Goal: Task Accomplishment & Management: Complete application form

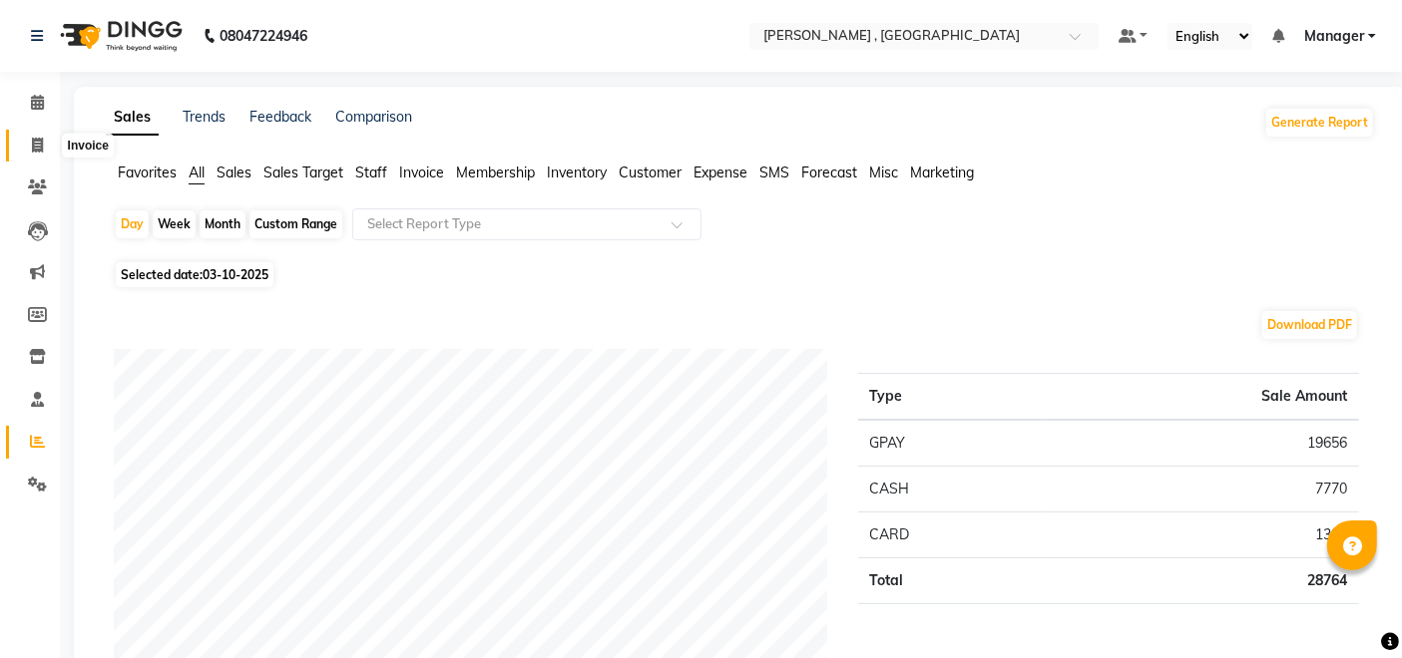
click at [33, 153] on icon at bounding box center [37, 145] width 11 height 15
select select "service"
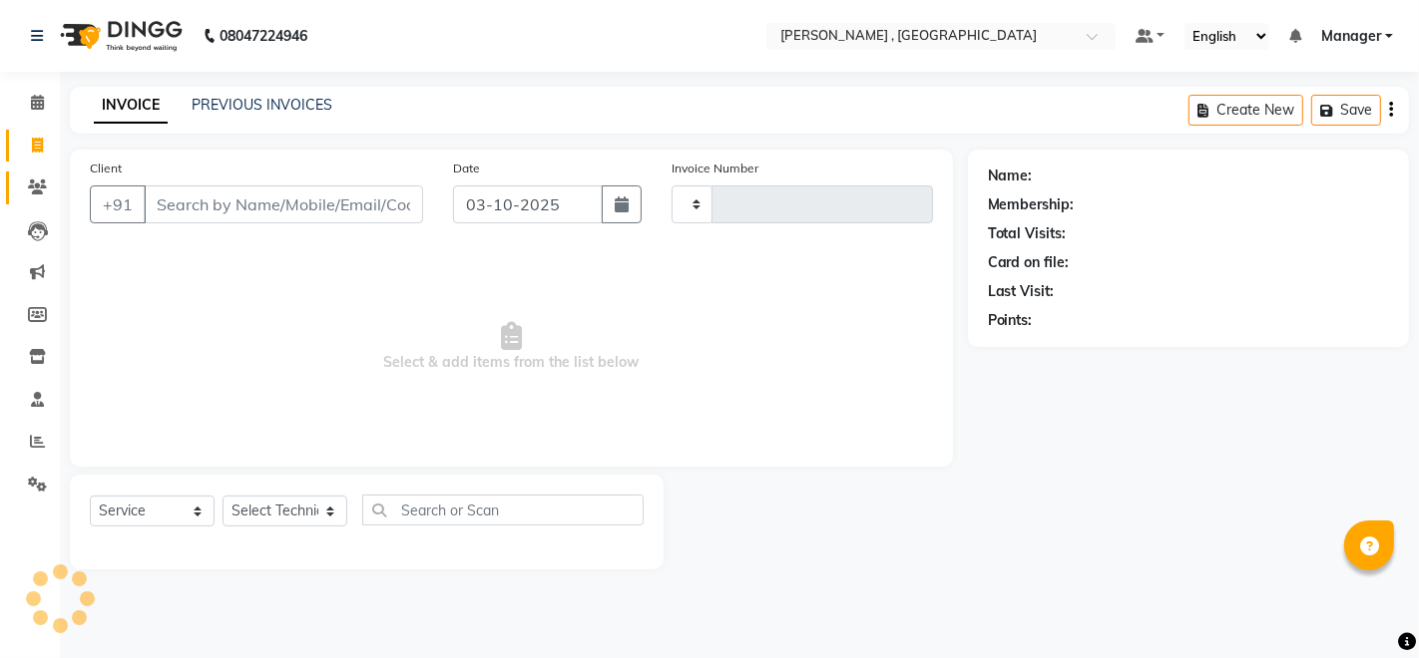
type input "2108"
select select "4283"
click at [281, 512] on select "Select Technician" at bounding box center [284, 511] width 125 height 31
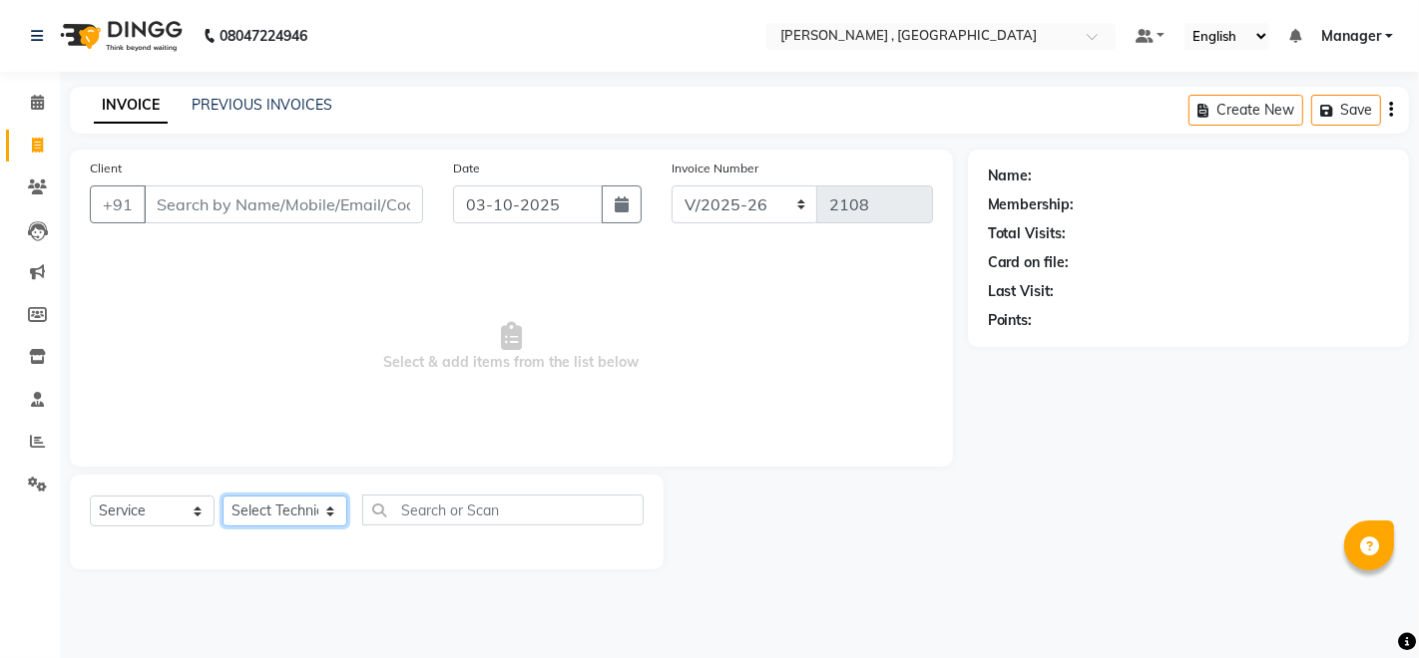
select select "23266"
click at [222, 496] on select "Select Technician [PERSON_NAME] [PERSON_NAME] Manager [PERSON_NAME] Thangpi [PE…" at bounding box center [284, 511] width 125 height 31
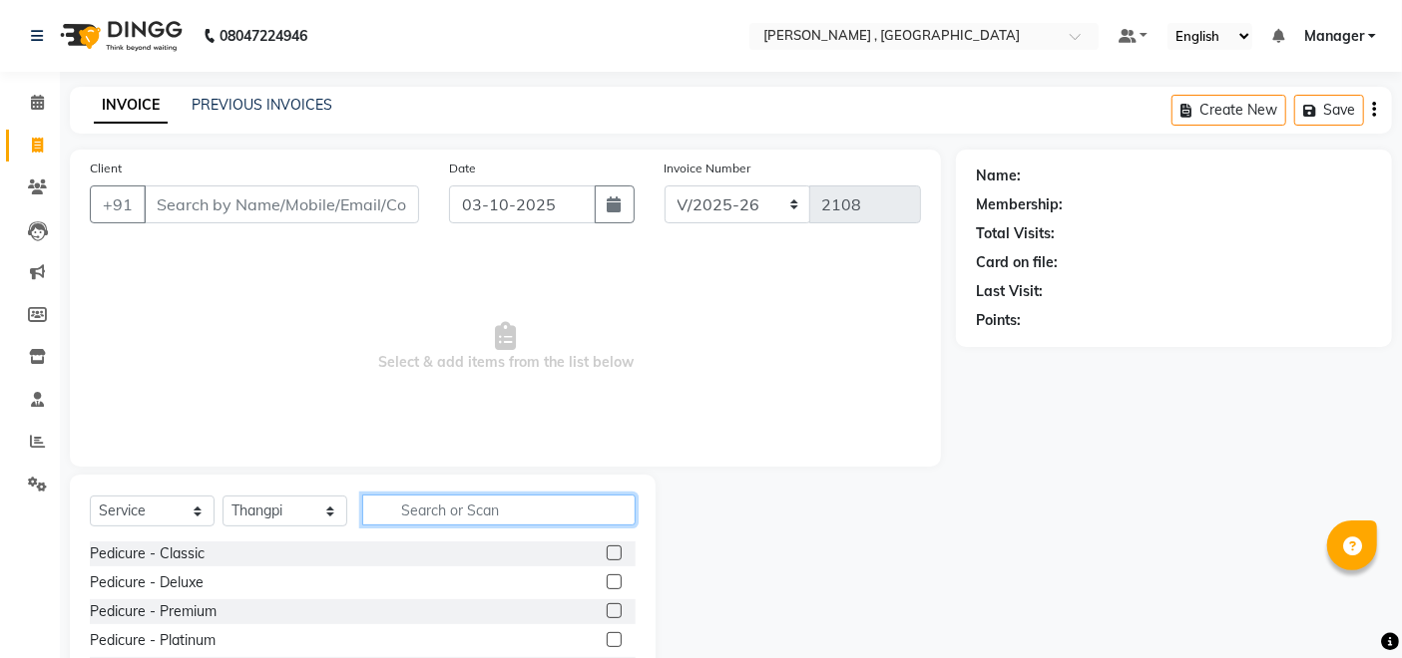
click at [432, 514] on input "text" at bounding box center [498, 510] width 273 height 31
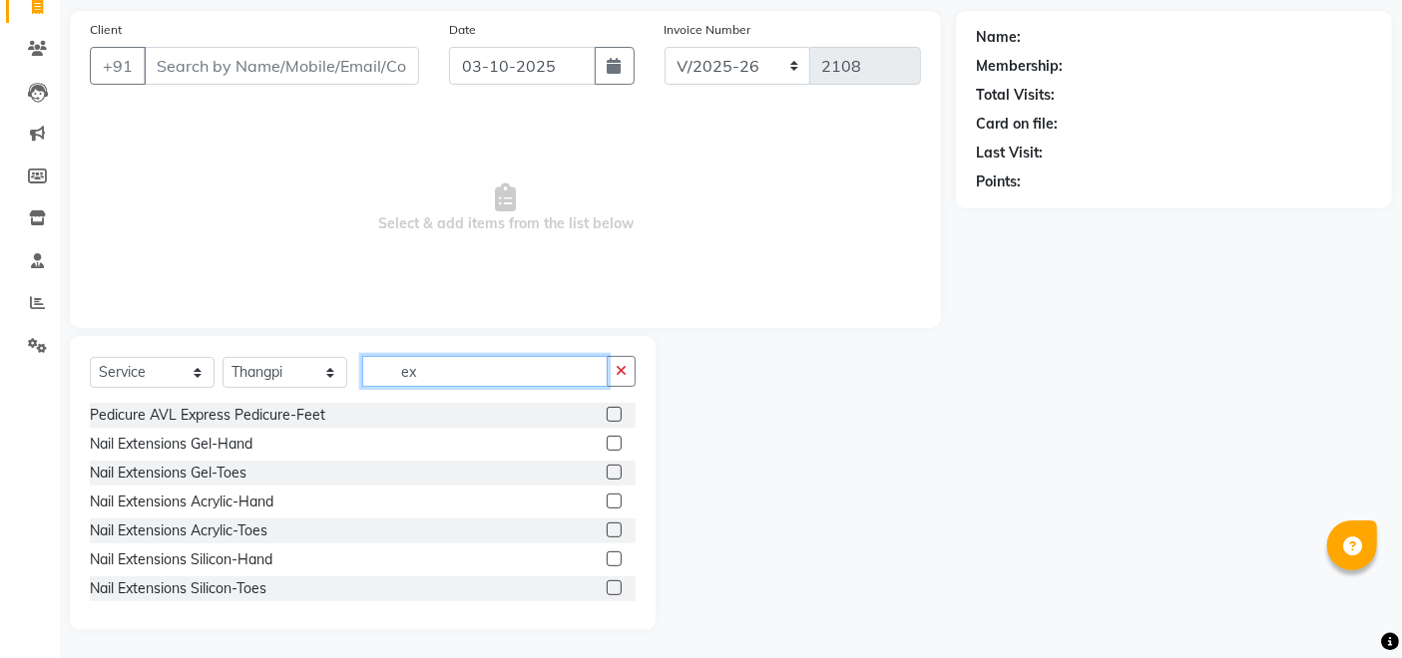
scroll to position [141, 0]
type input "ex"
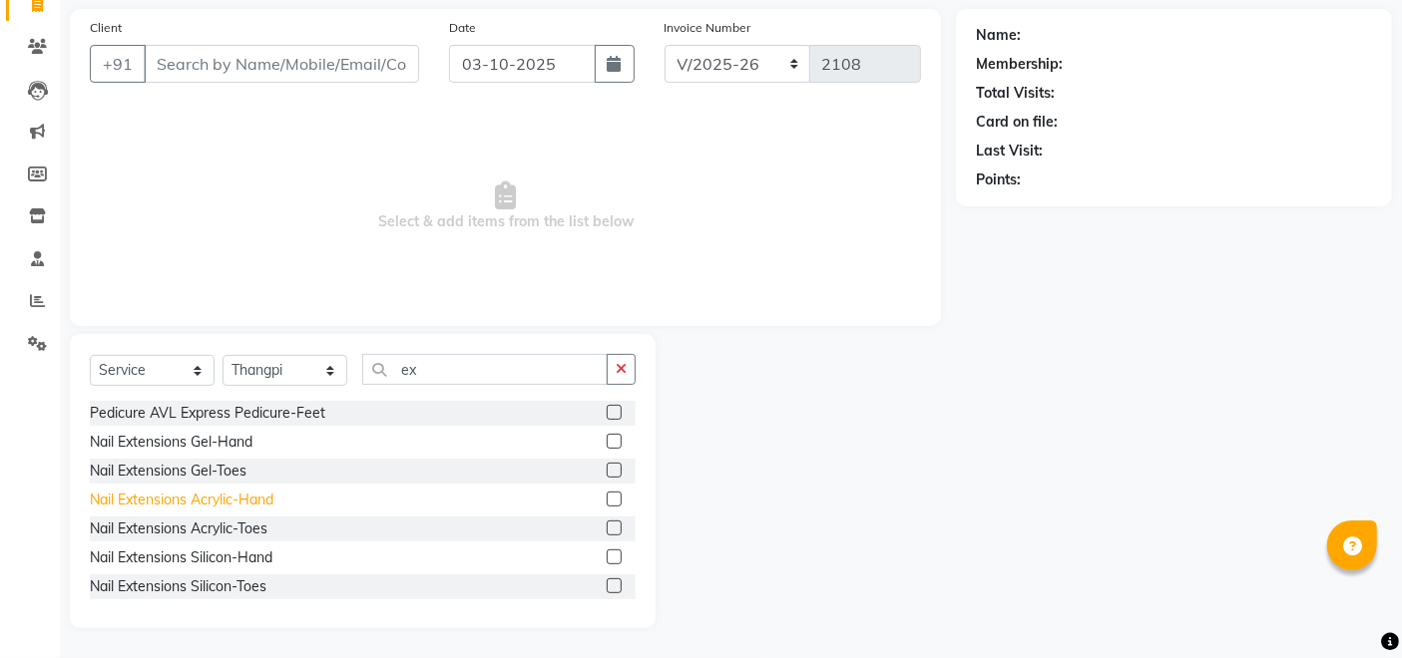
click at [219, 499] on div "Nail Extensions Acrylic-Hand" at bounding box center [182, 500] width 184 height 21
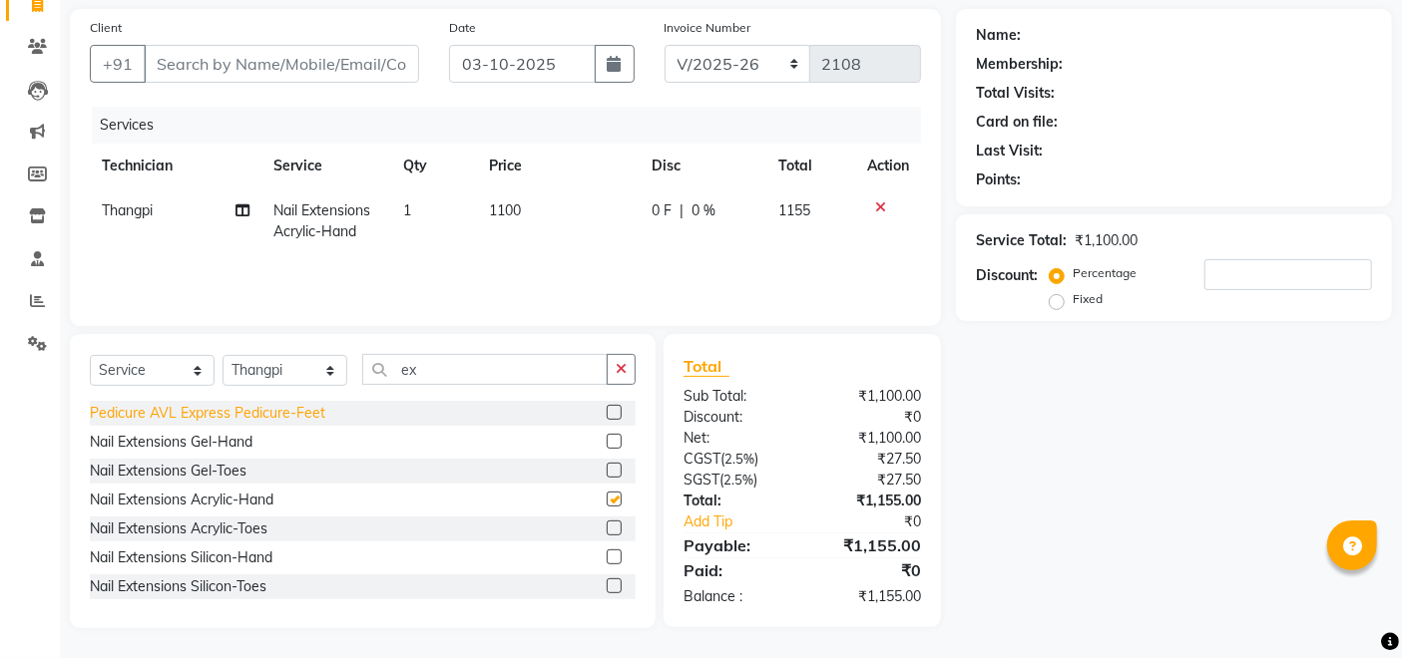
checkbox input "false"
click at [497, 226] on td "1100" at bounding box center [559, 222] width 162 height 66
select select "23266"
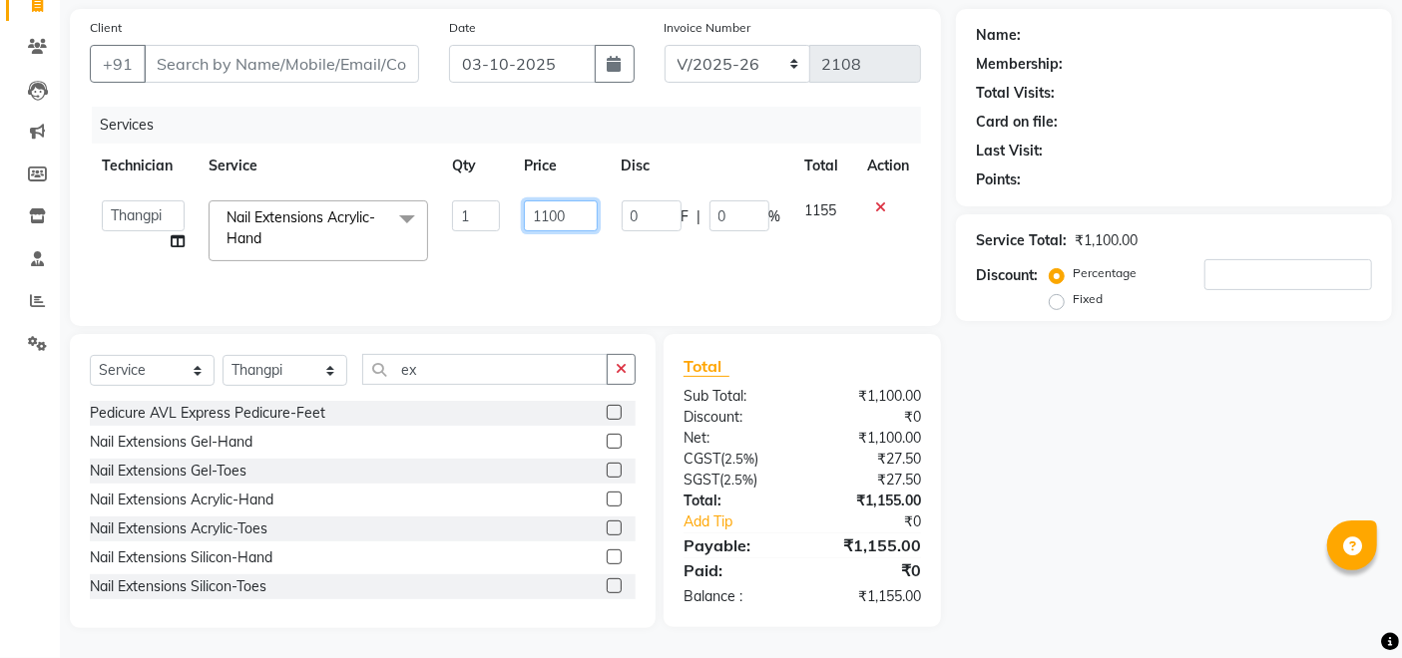
click at [565, 218] on input "1100" at bounding box center [560, 216] width 73 height 31
type input "1"
type input "500"
click at [486, 357] on input "ex" at bounding box center [484, 369] width 245 height 31
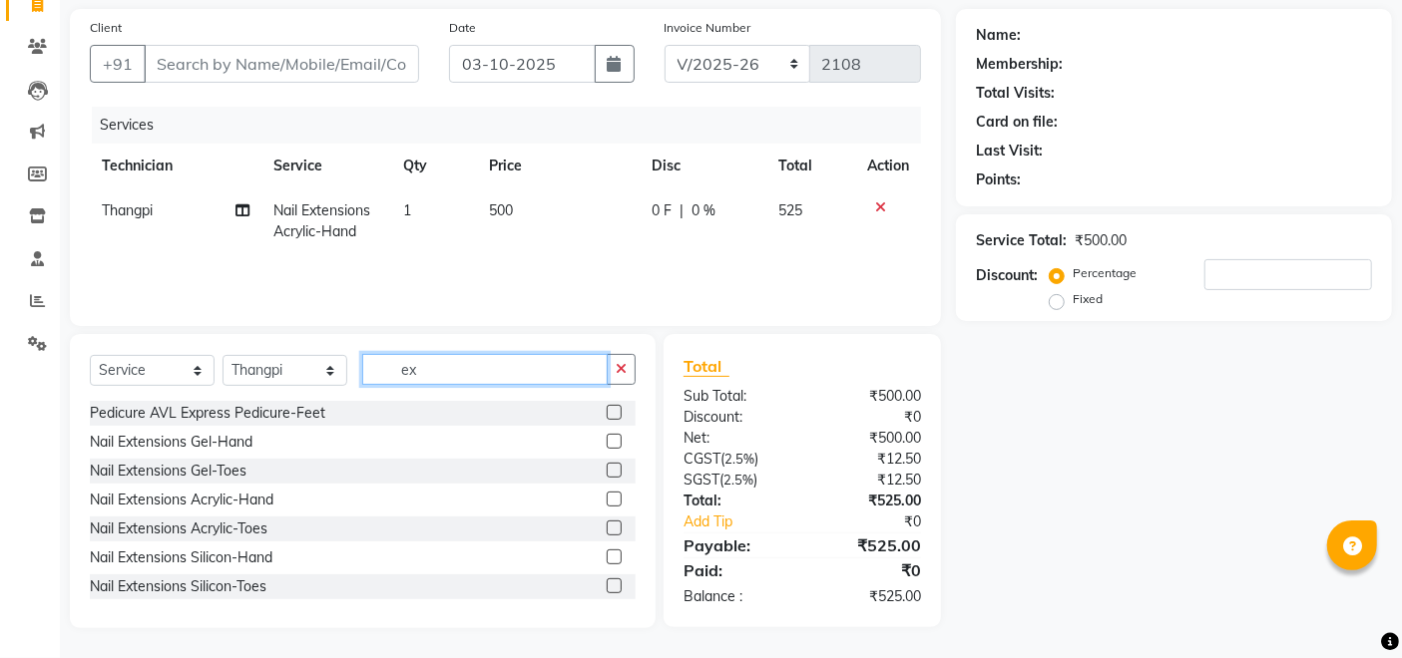
type input "e"
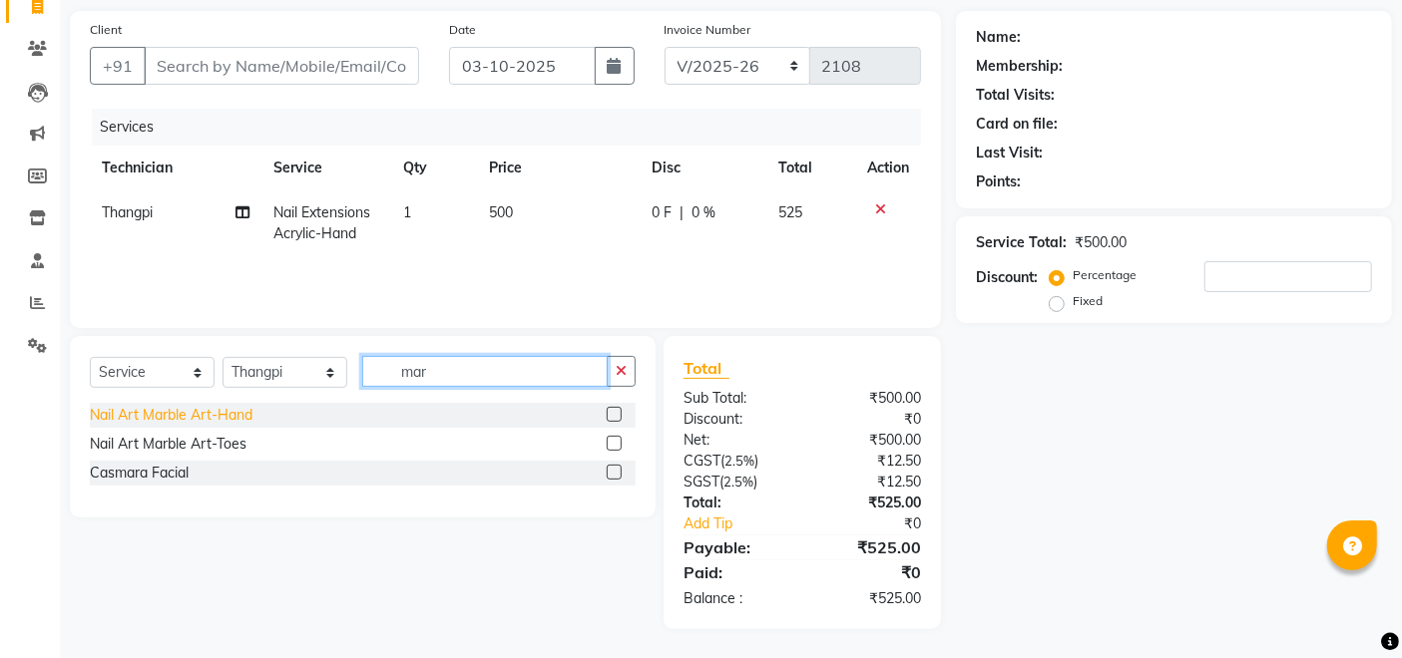
type input "mar"
click at [239, 412] on div "Nail Art Marble Art-Hand" at bounding box center [171, 415] width 163 height 21
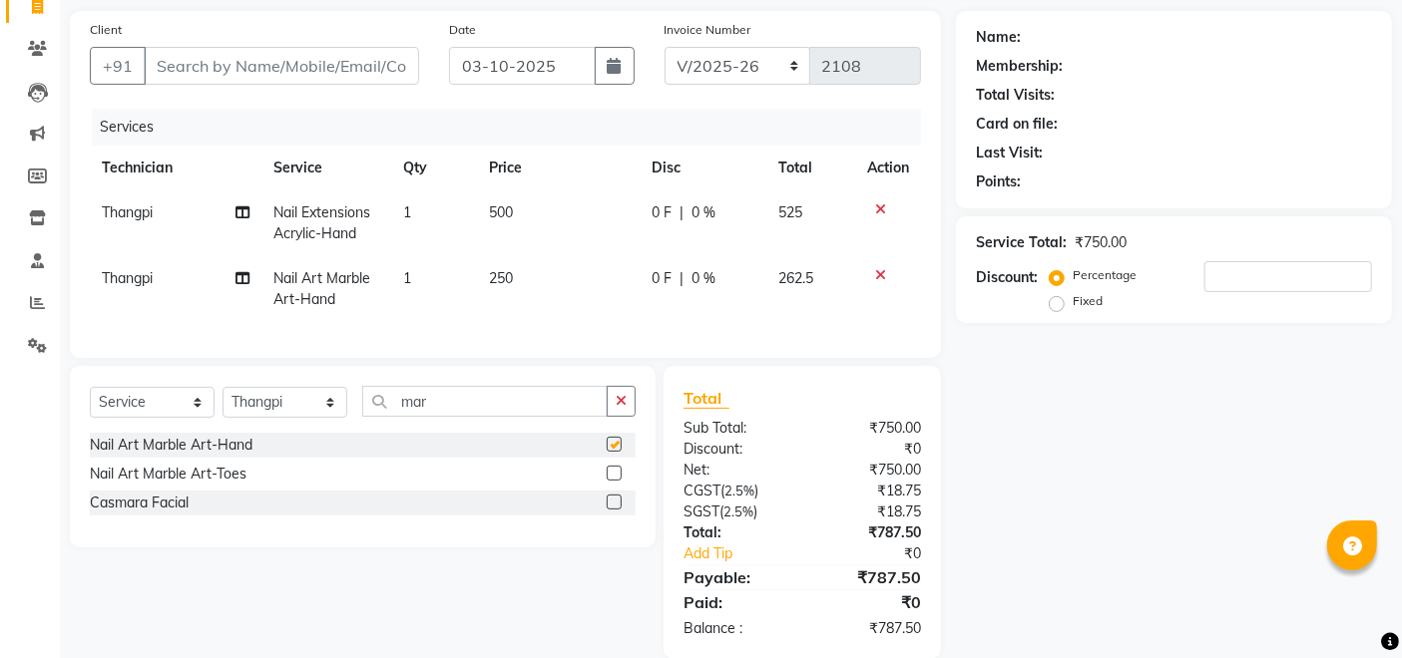
checkbox input "false"
click at [535, 284] on td "250" at bounding box center [558, 289] width 162 height 66
select select "23266"
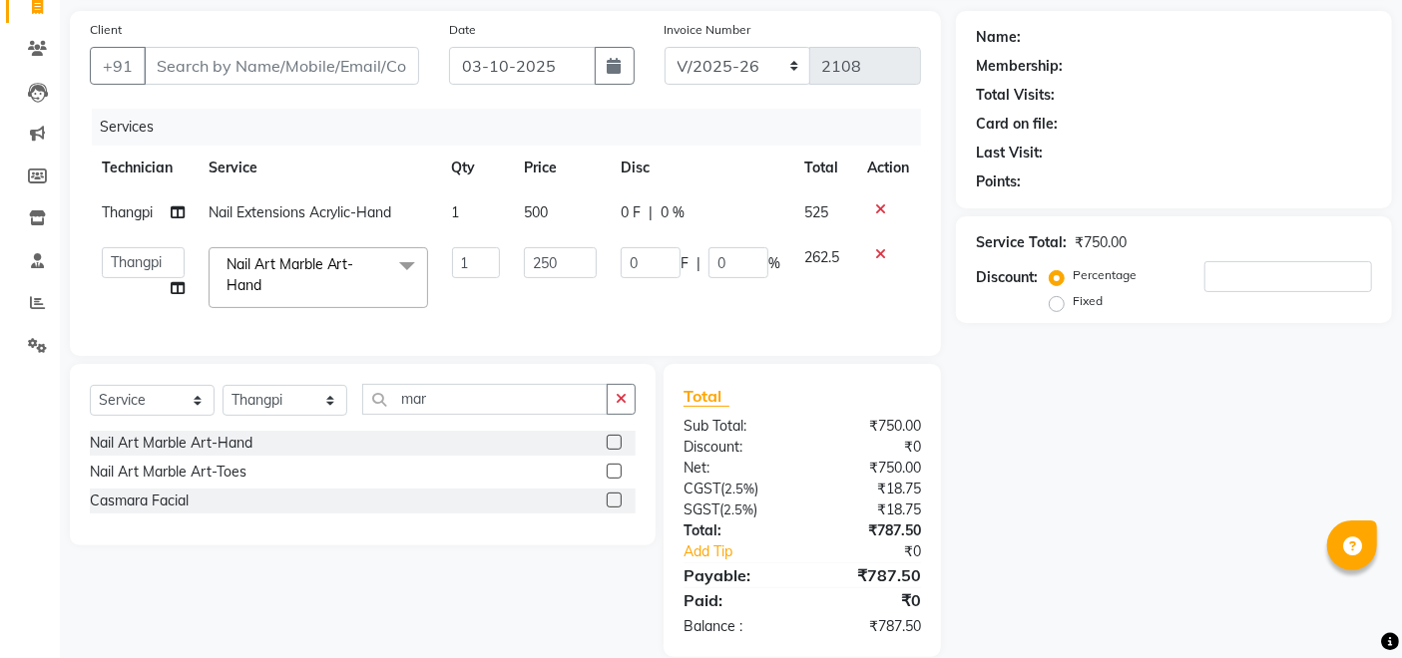
click at [527, 290] on td "250" at bounding box center [560, 277] width 97 height 85
click at [489, 262] on input "1" at bounding box center [476, 262] width 48 height 31
type input "5"
click at [484, 297] on tr "Achumla Akok [PERSON_NAME] Manager [PERSON_NAME] Thangpi [PERSON_NAME] Nail Art…" at bounding box center [505, 277] width 831 height 85
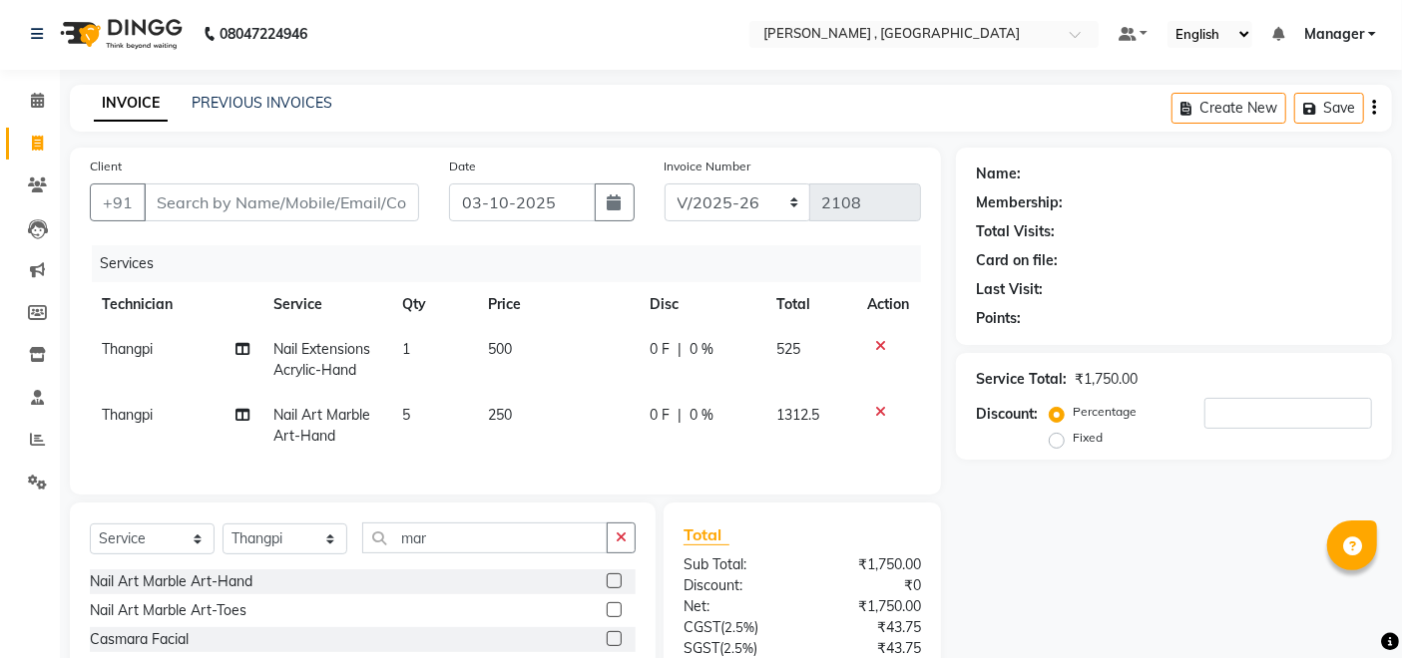
scroll to position [0, 0]
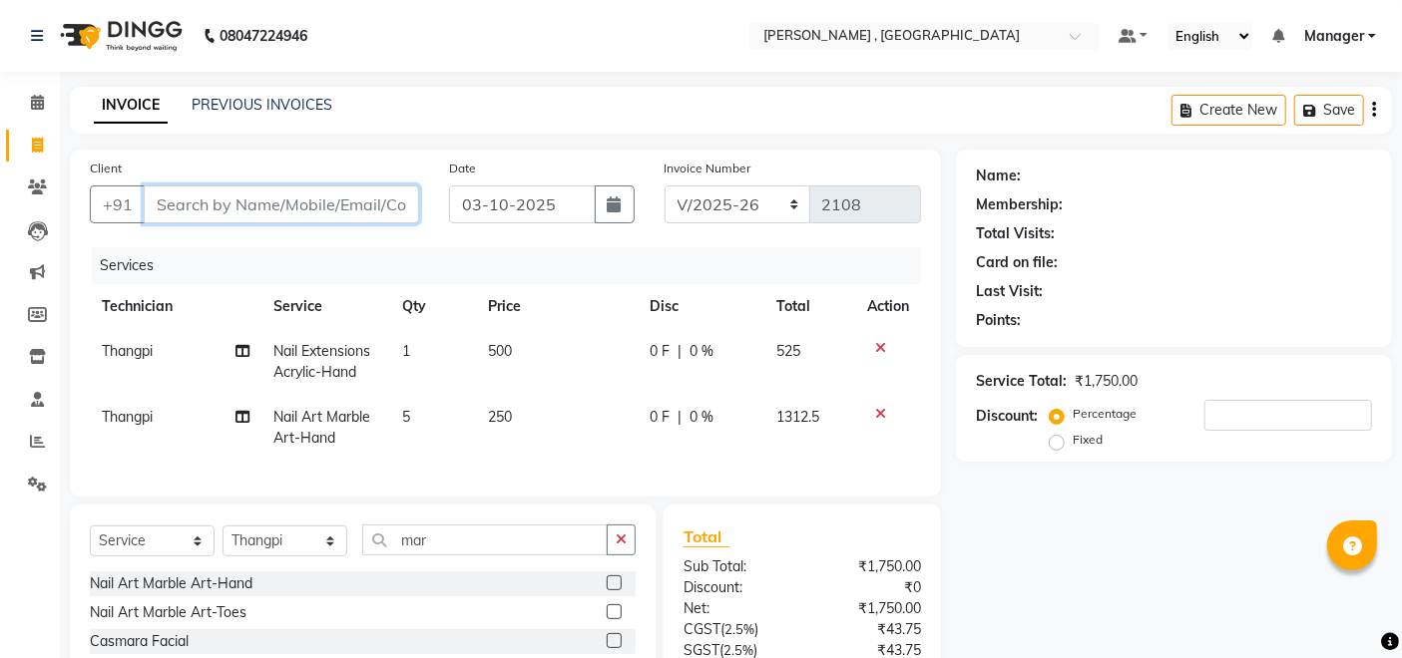
click at [335, 200] on input "Client" at bounding box center [281, 205] width 275 height 38
type input "9"
type input "0"
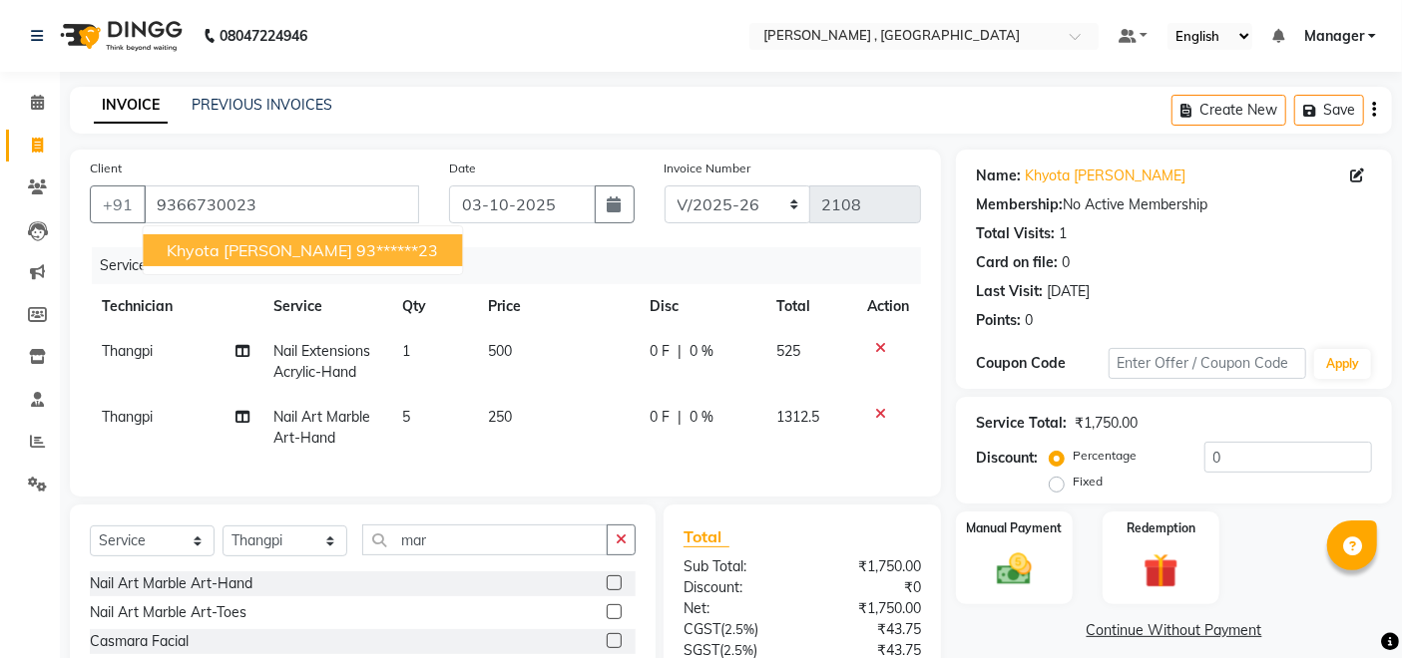
click at [356, 258] on ngb-highlight "93******23" at bounding box center [397, 250] width 82 height 20
type input "93******23"
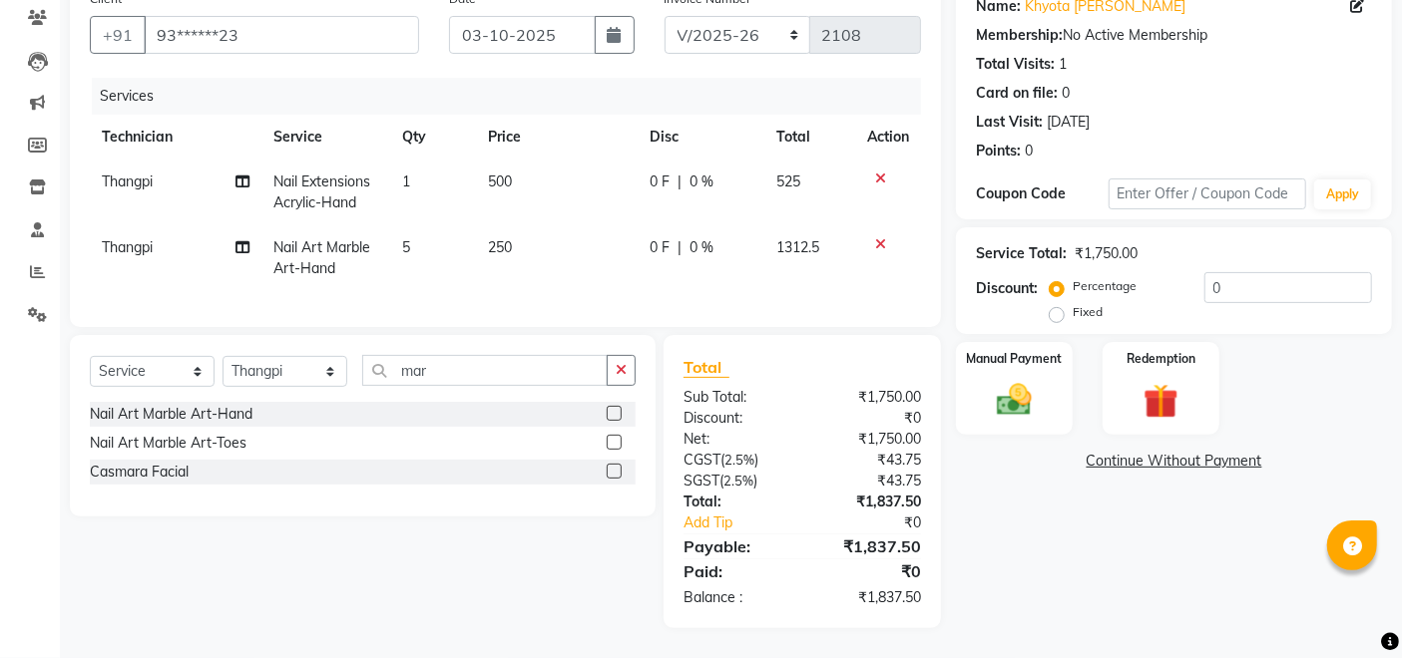
click at [521, 243] on td "250" at bounding box center [557, 258] width 162 height 66
select select "23266"
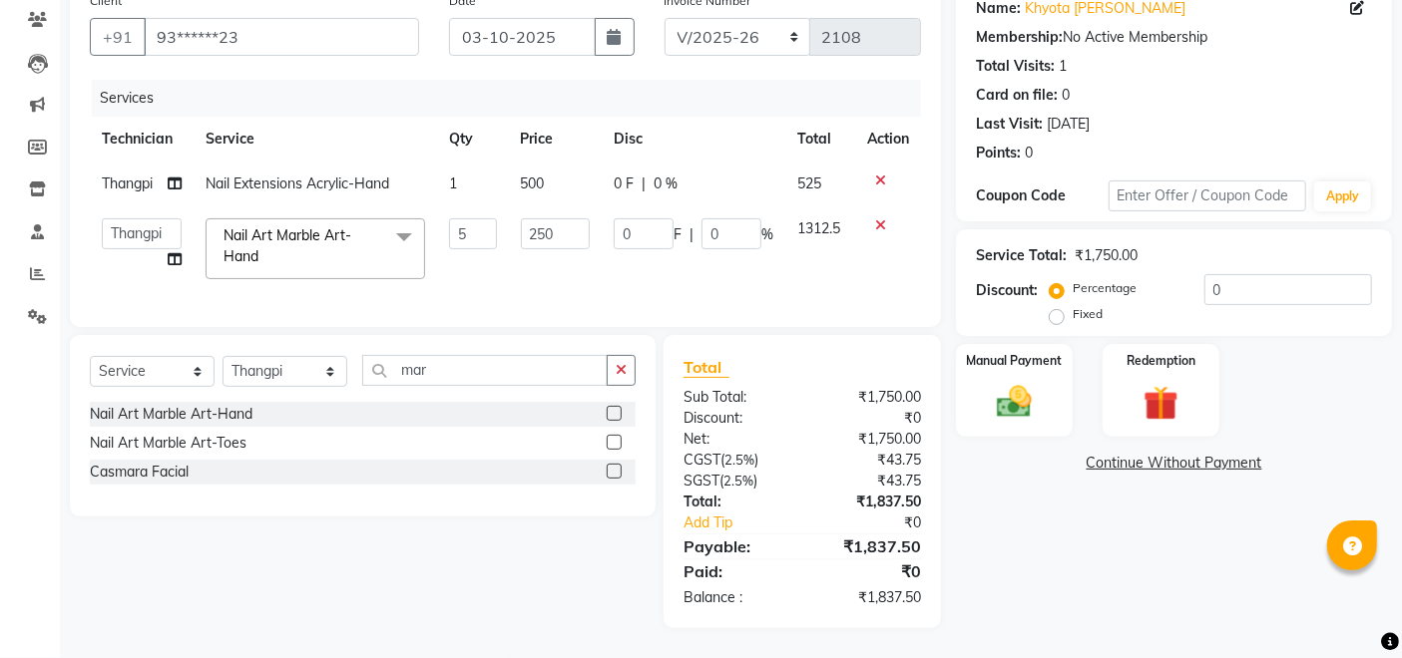
scroll to position [184, 0]
click at [565, 219] on input "250" at bounding box center [556, 233] width 70 height 31
type input "200"
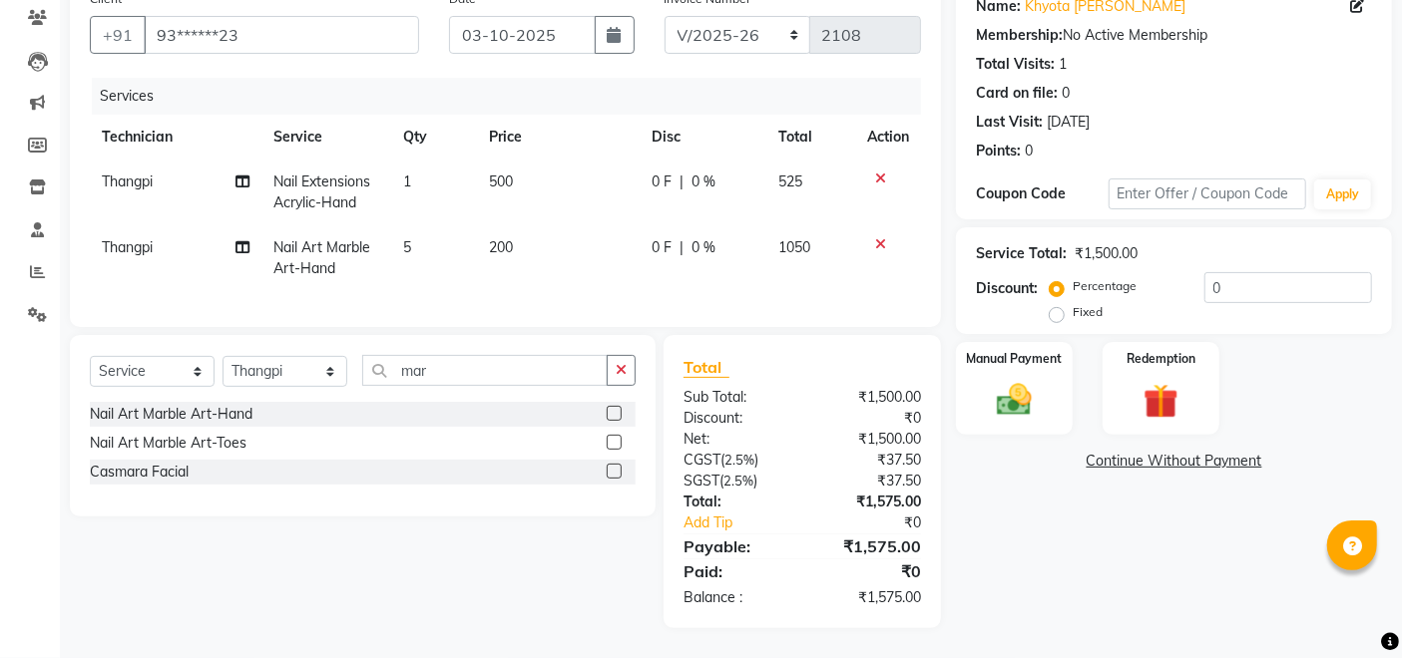
click at [551, 242] on td "200" at bounding box center [559, 258] width 162 height 66
select select "23266"
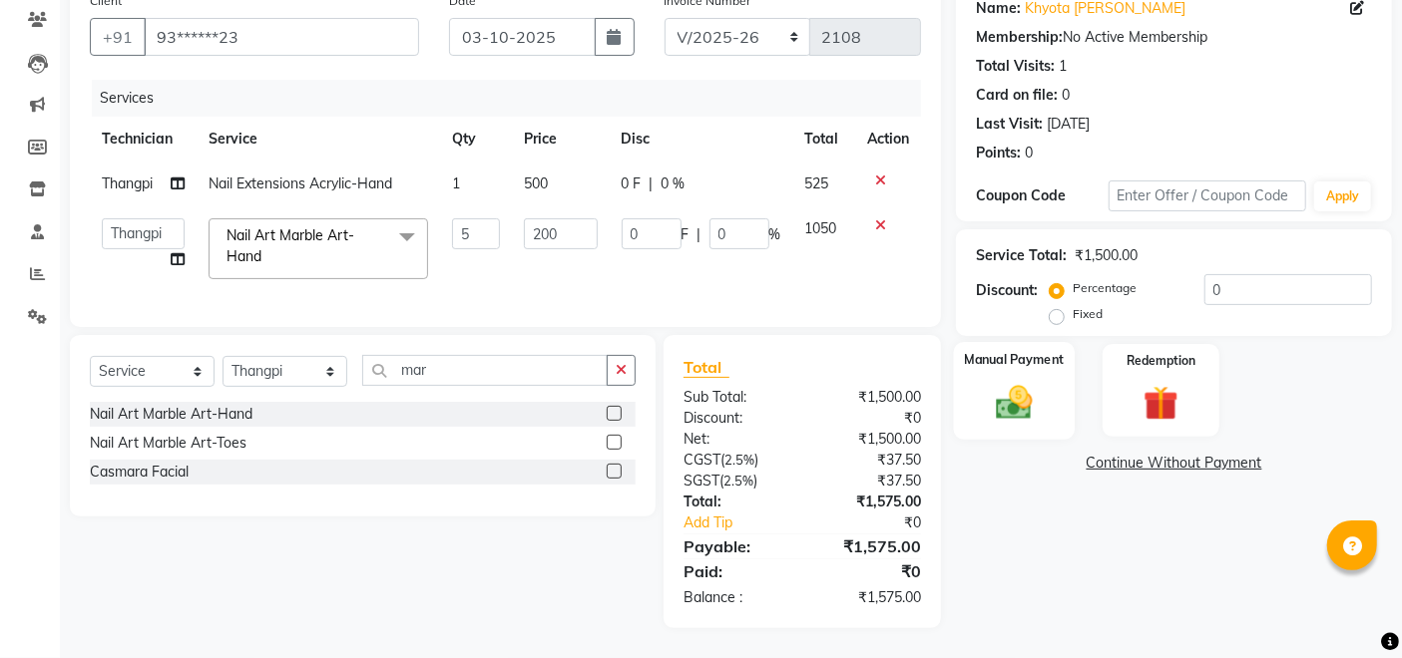
click at [1030, 385] on img at bounding box center [1015, 402] width 60 height 42
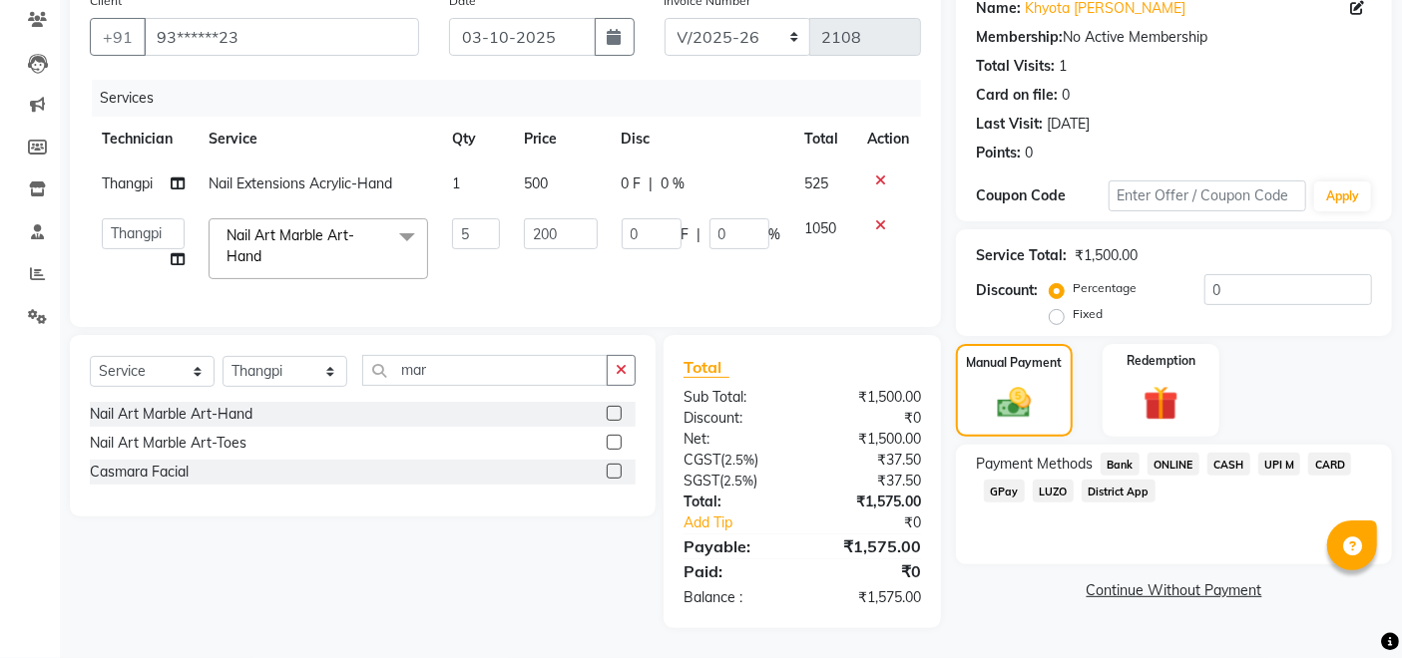
click at [1000, 480] on span "GPay" at bounding box center [1004, 491] width 41 height 23
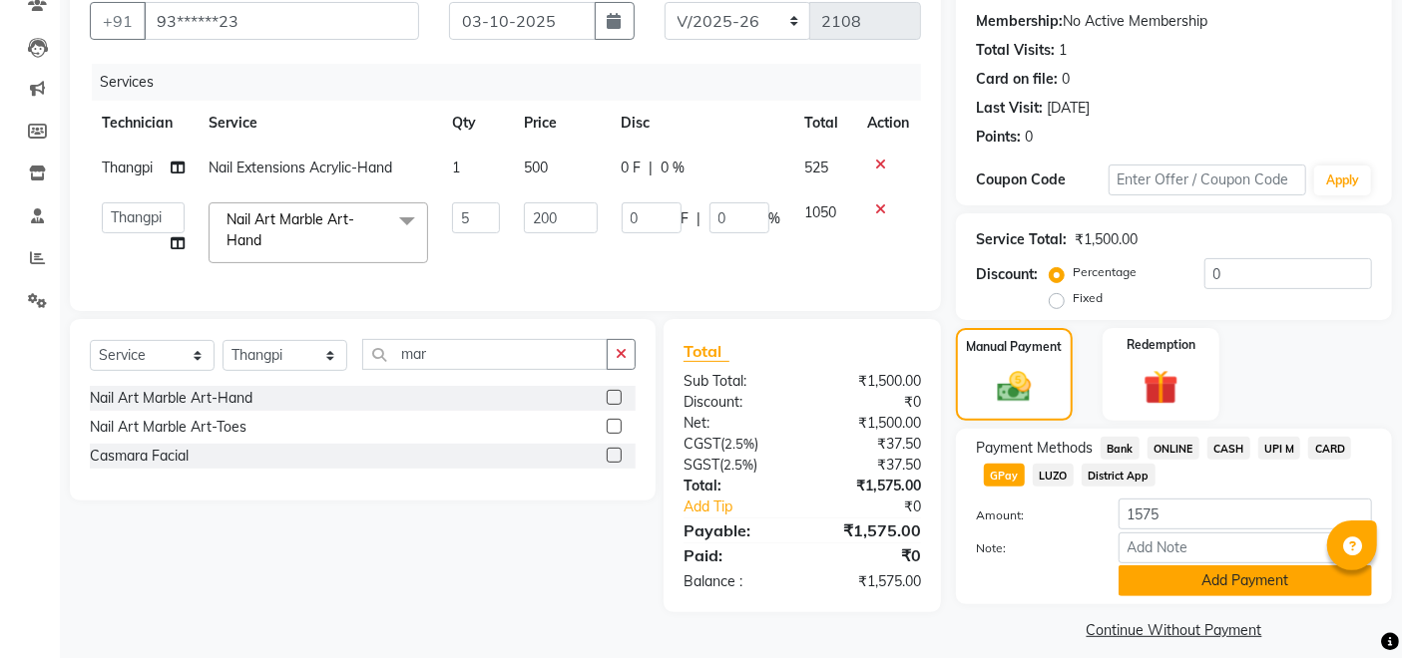
click at [1149, 568] on button "Add Payment" at bounding box center [1244, 581] width 253 height 31
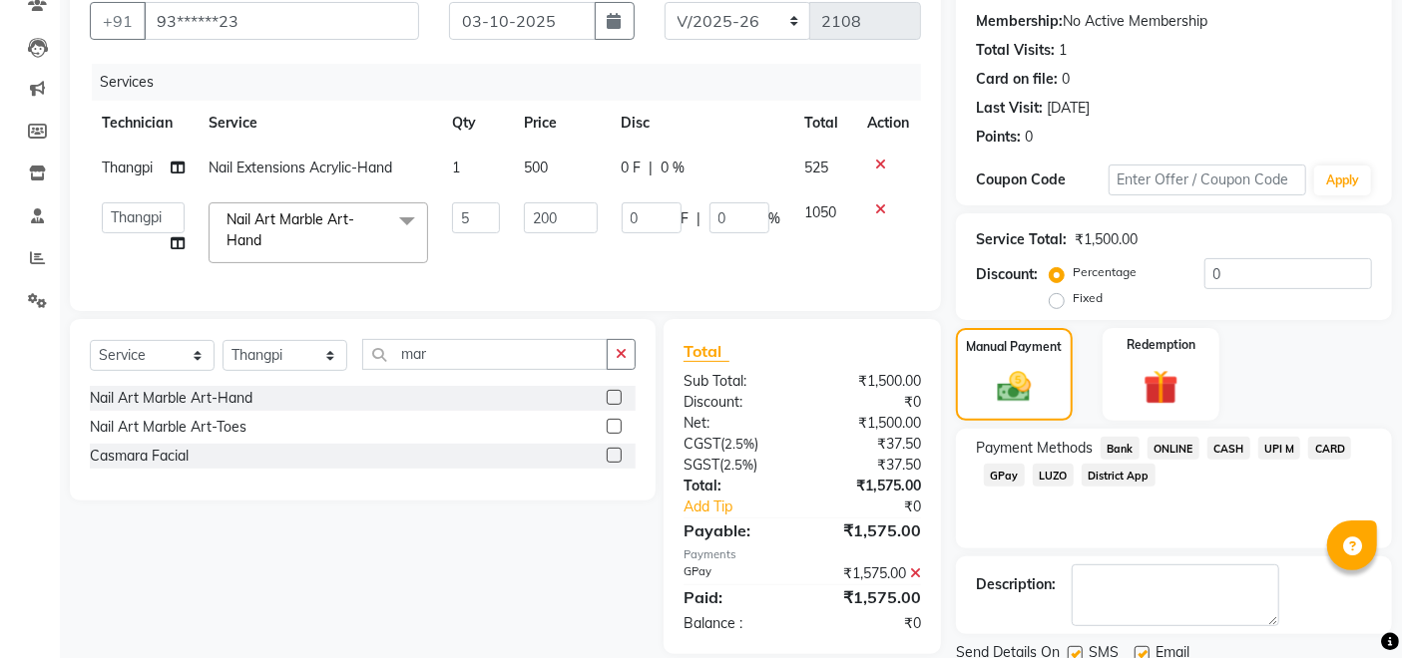
scroll to position [257, 0]
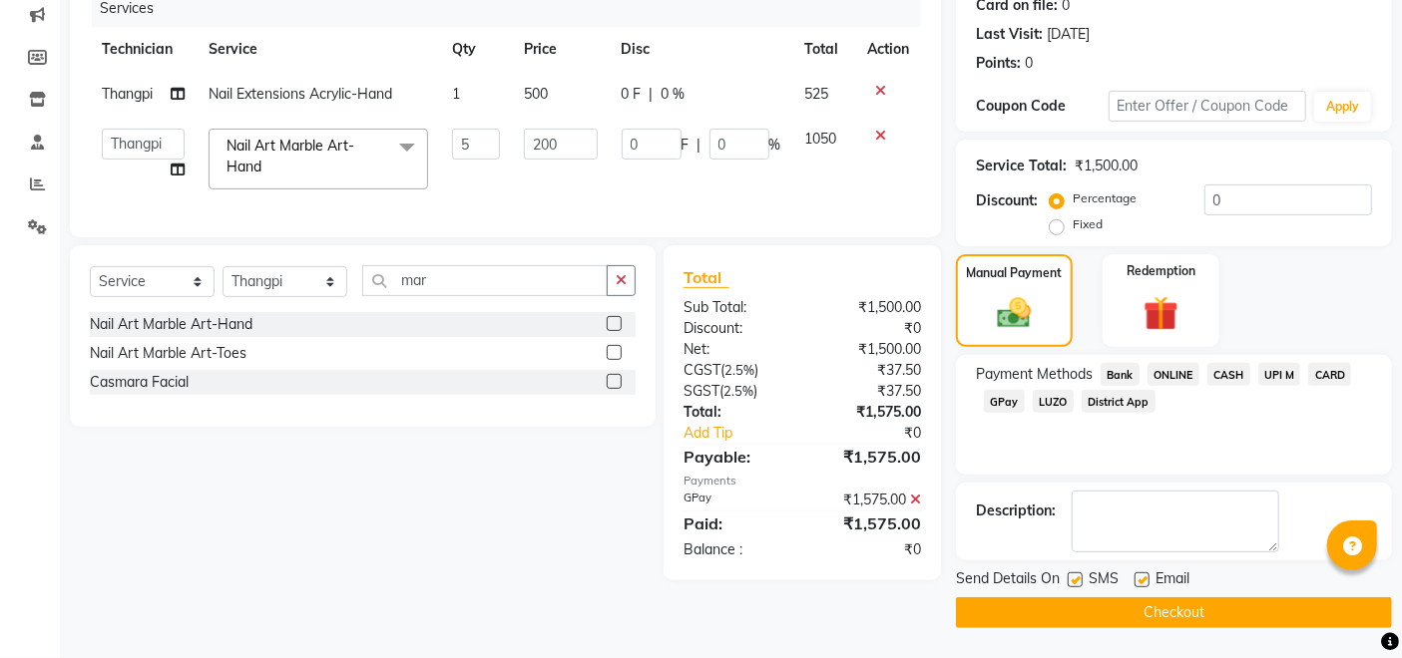
click at [1089, 607] on button "Checkout" at bounding box center [1174, 613] width 436 height 31
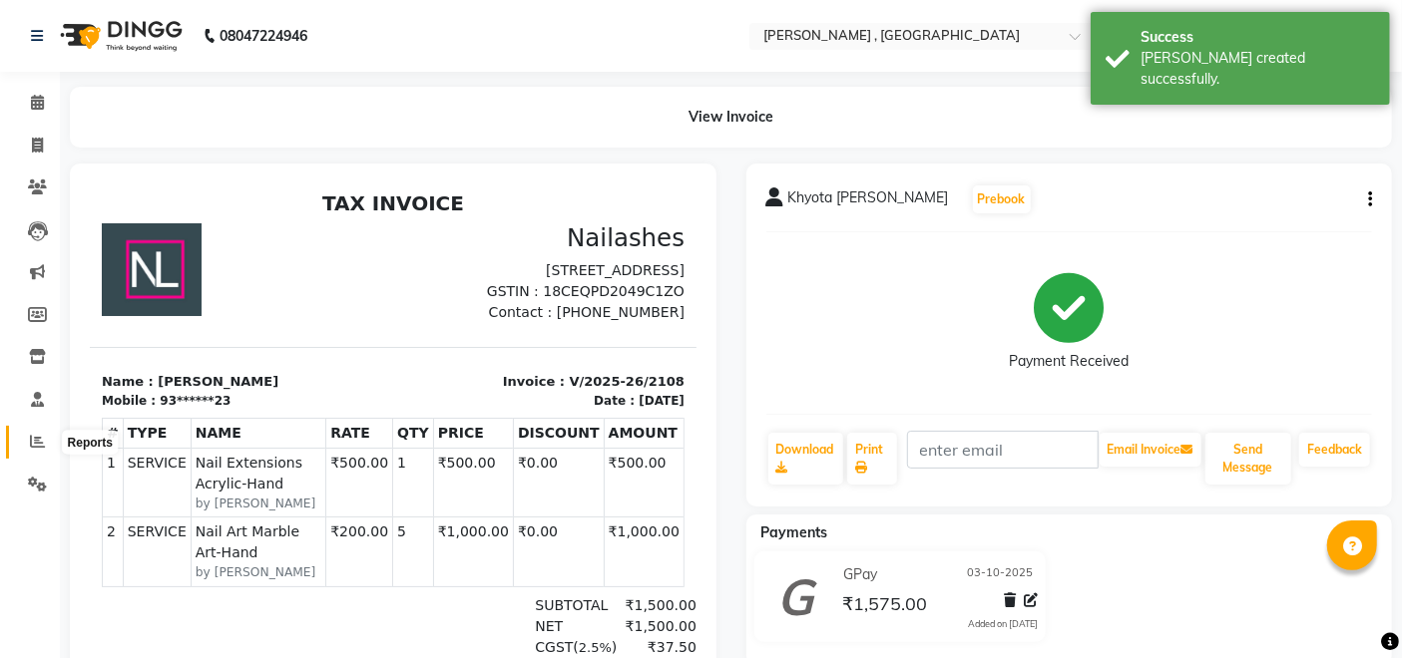
click at [26, 445] on span at bounding box center [37, 442] width 35 height 23
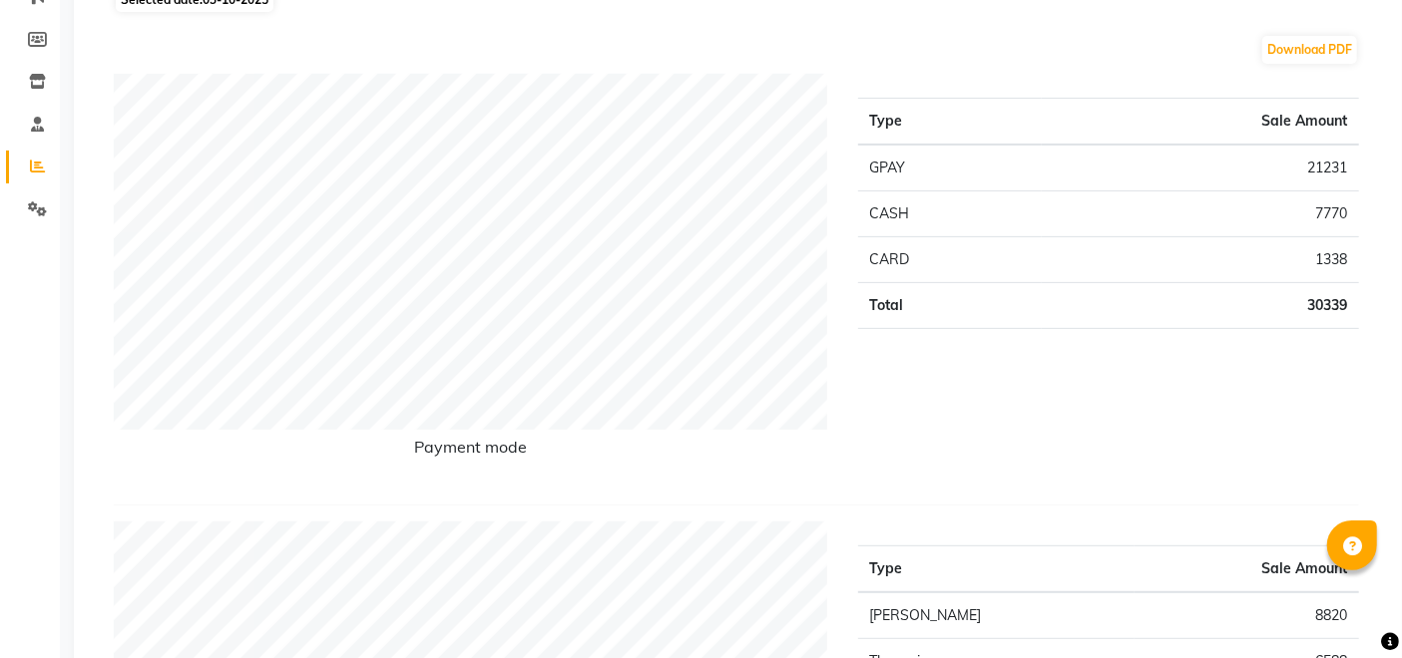
scroll to position [221, 0]
